Goal: Navigation & Orientation: Find specific page/section

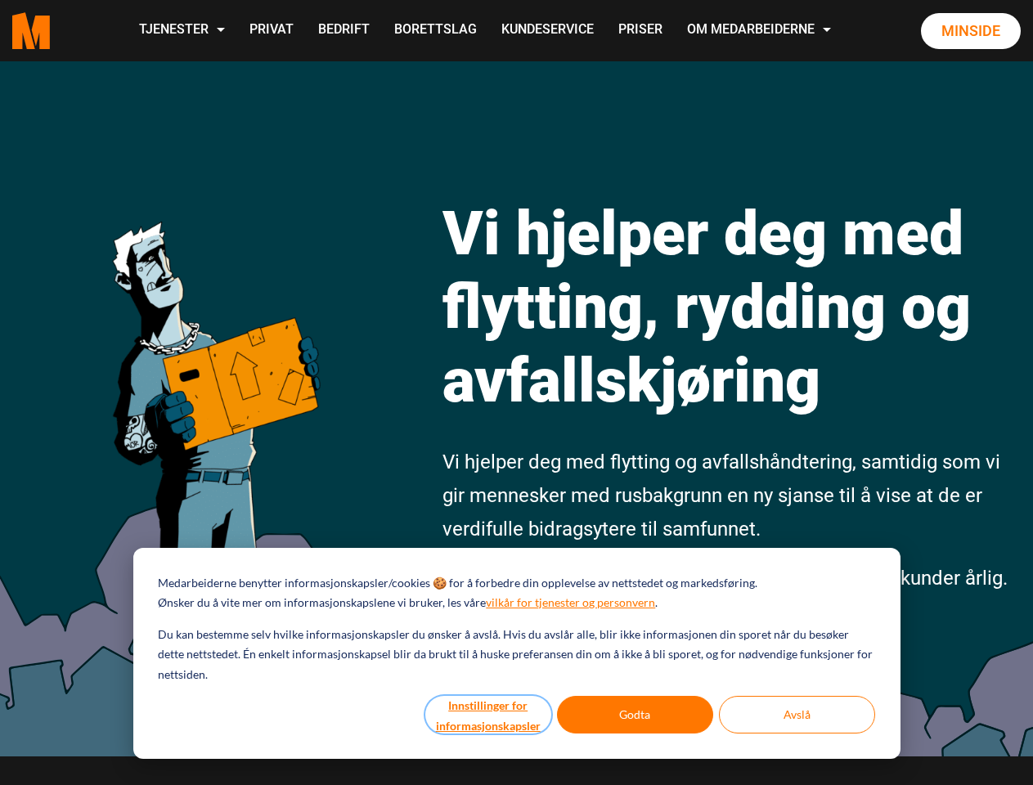
click at [489, 715] on button "Innstillinger for informasjonskapsler" at bounding box center [488, 715] width 126 height 38
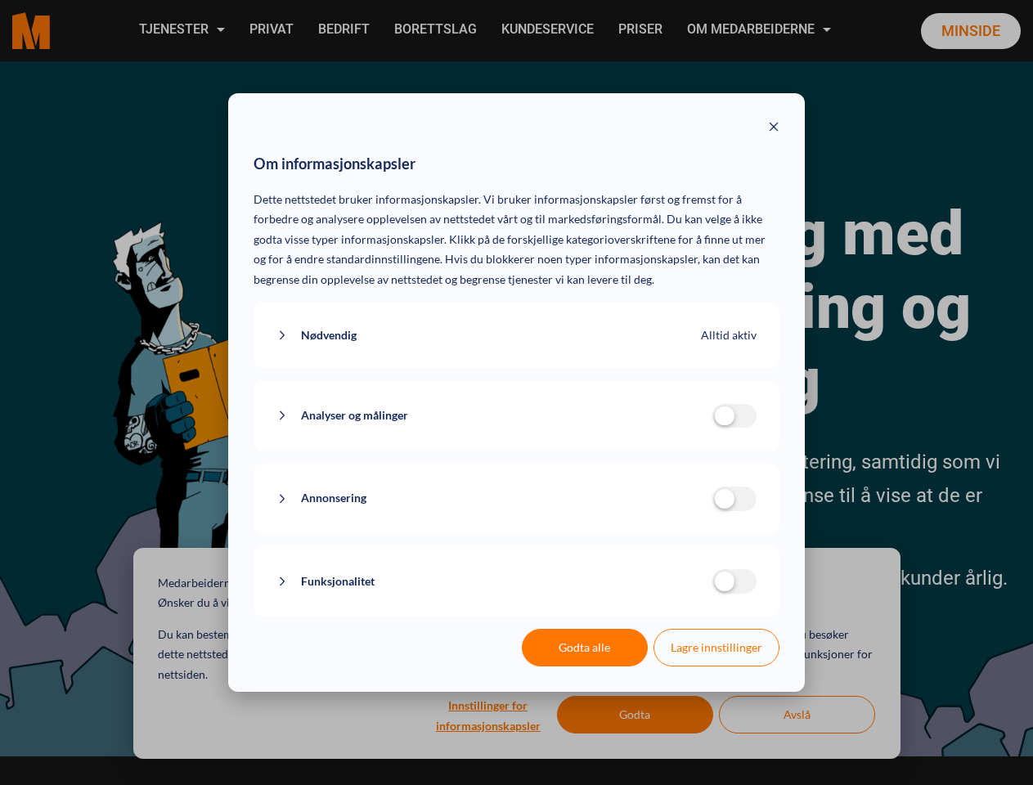
click at [636, 715] on div "Om informasjonskapsler Dette nettstedet bruker informasjonskapsler. Vi bruker i…" at bounding box center [516, 392] width 1033 height 785
click at [797, 715] on div "Om informasjonskapsler Dette nettstedet bruker informasjonskapsler. Vi bruker i…" at bounding box center [516, 392] width 1033 height 785
click at [181, 30] on div "Om informasjonskapsler Dette nettstedet bruker informasjonskapsler. Vi bruker i…" at bounding box center [516, 392] width 1033 height 785
click at [761, 30] on div "Om informasjonskapsler Dette nettstedet bruker informasjonskapsler. Vi bruker i…" at bounding box center [516, 392] width 1033 height 785
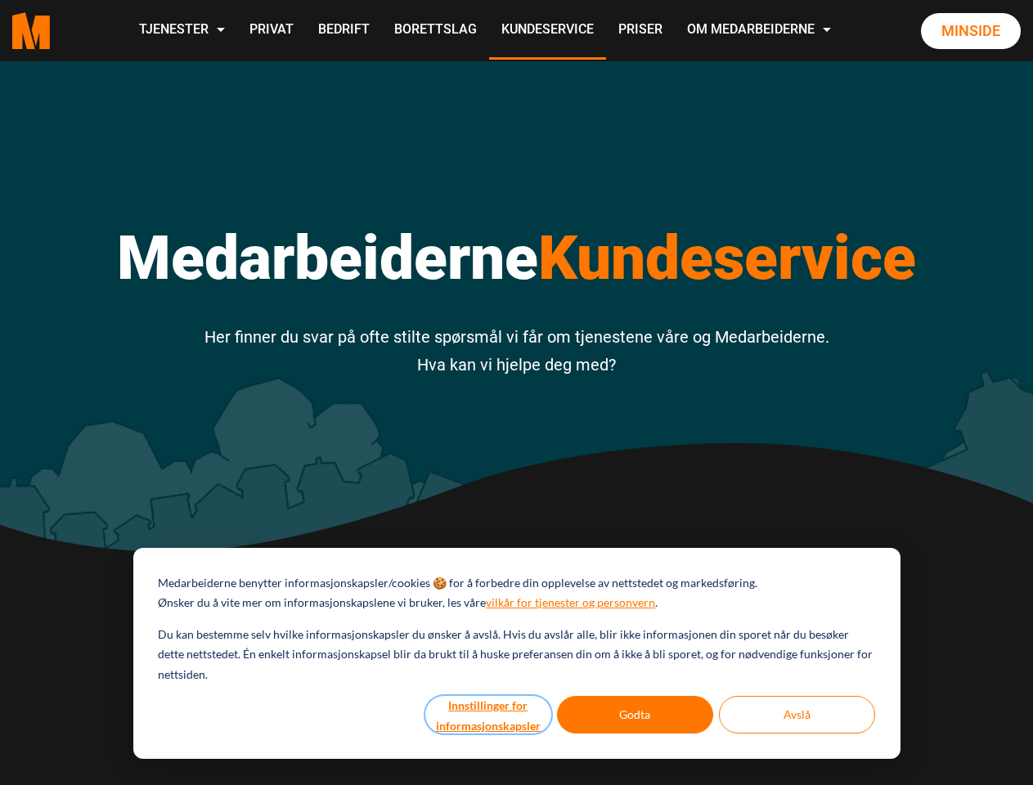
click at [489, 715] on button "Innstillinger for informasjonskapsler" at bounding box center [488, 715] width 126 height 38
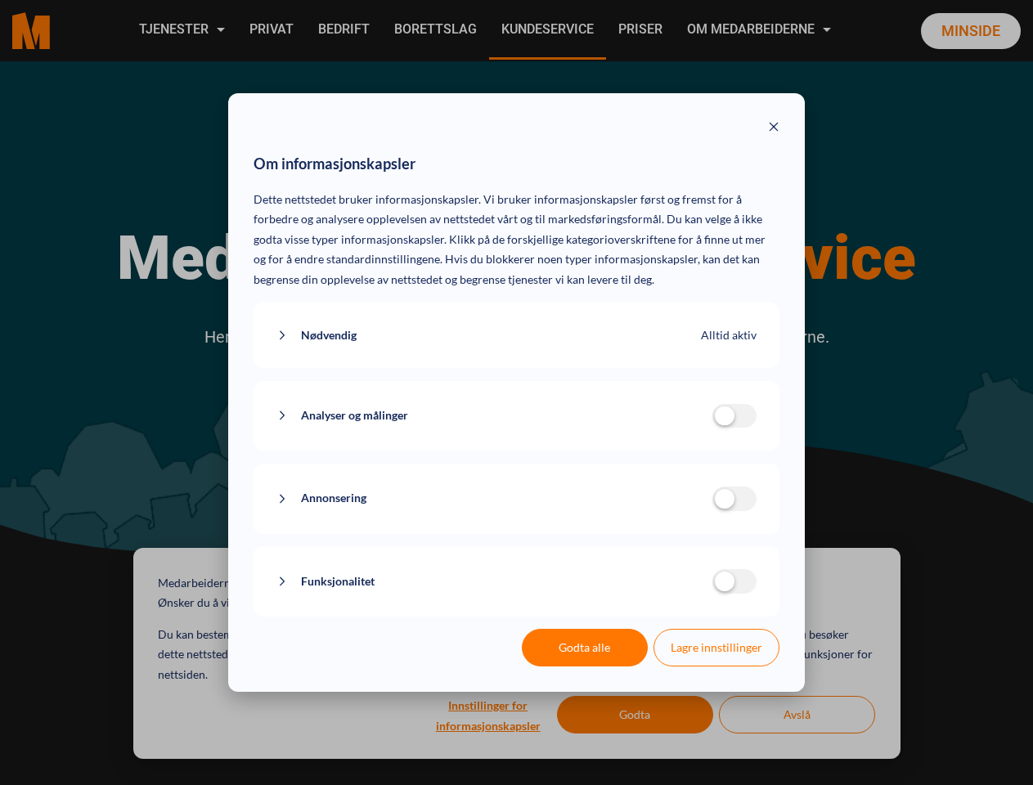
click at [636, 715] on div "Om informasjonskapsler Dette nettstedet bruker informasjonskapsler. Vi bruker i…" at bounding box center [516, 392] width 1033 height 785
click at [797, 715] on div "Om informasjonskapsler Dette nettstedet bruker informasjonskapsler. Vi bruker i…" at bounding box center [516, 392] width 1033 height 785
click at [181, 30] on div "Om informasjonskapsler Dette nettstedet bruker informasjonskapsler. Vi bruker i…" at bounding box center [516, 392] width 1033 height 785
click at [761, 30] on div "Om informasjonskapsler Dette nettstedet bruker informasjonskapsler. Vi bruker i…" at bounding box center [516, 392] width 1033 height 785
